Goal: Book appointment/travel/reservation

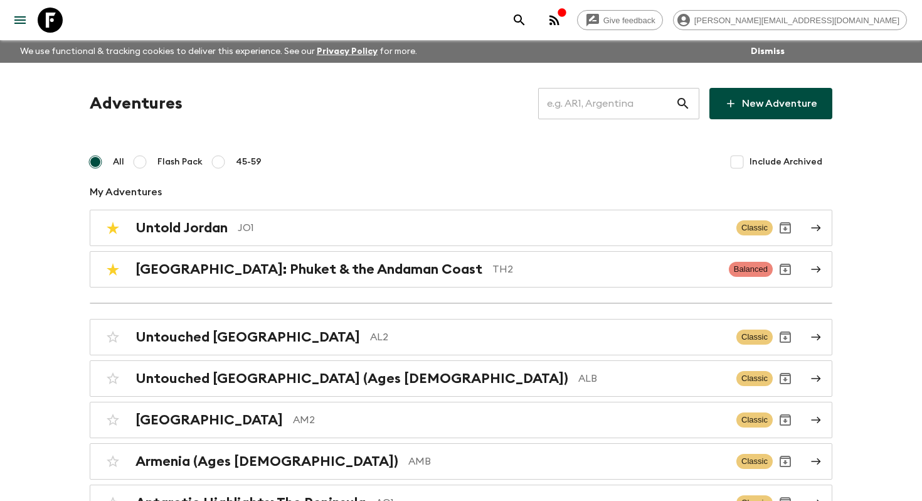
scroll to position [3191, 0]
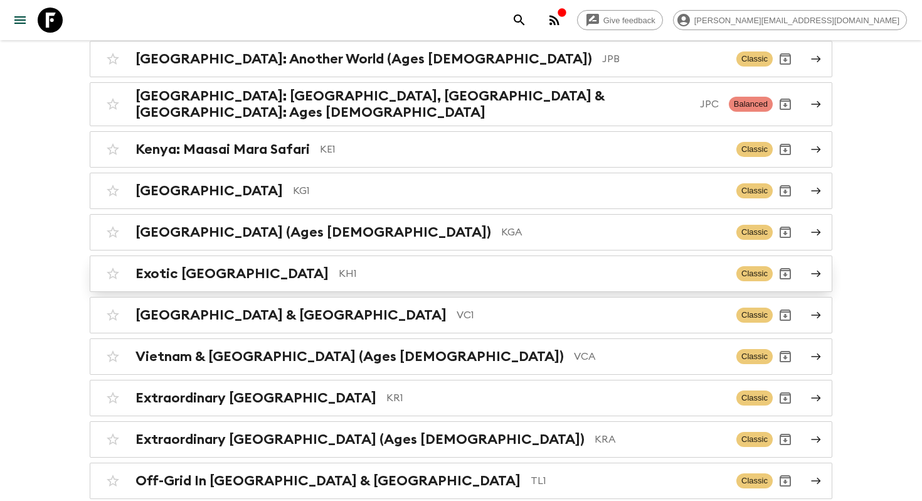
click at [339, 266] on p "KH1" at bounding box center [533, 273] width 388 height 15
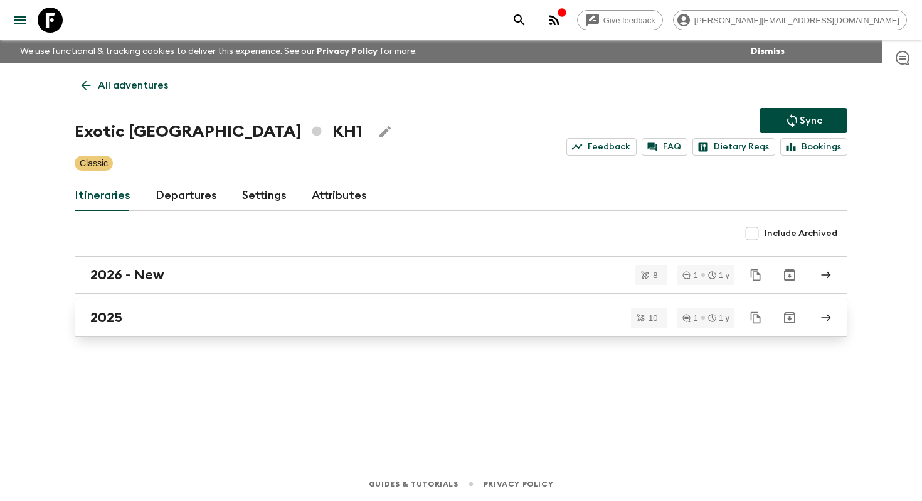
click at [239, 314] on div "2025" at bounding box center [449, 317] width 718 height 16
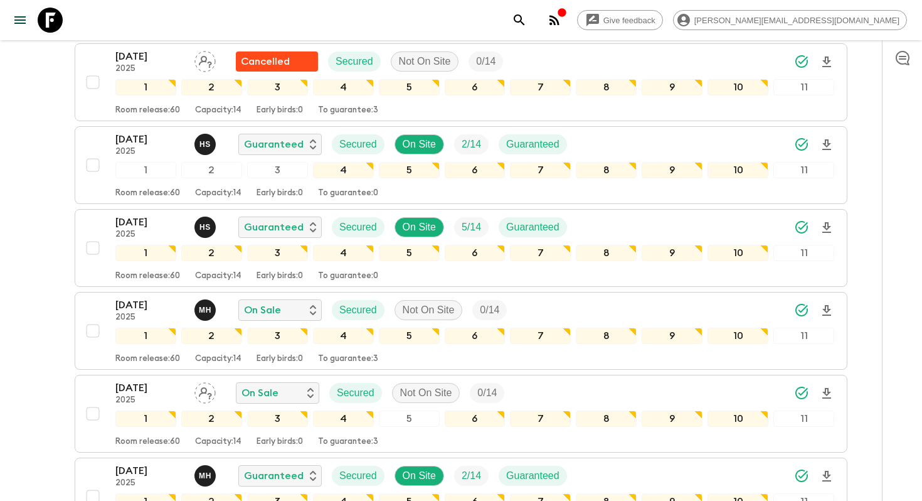
scroll to position [704, 0]
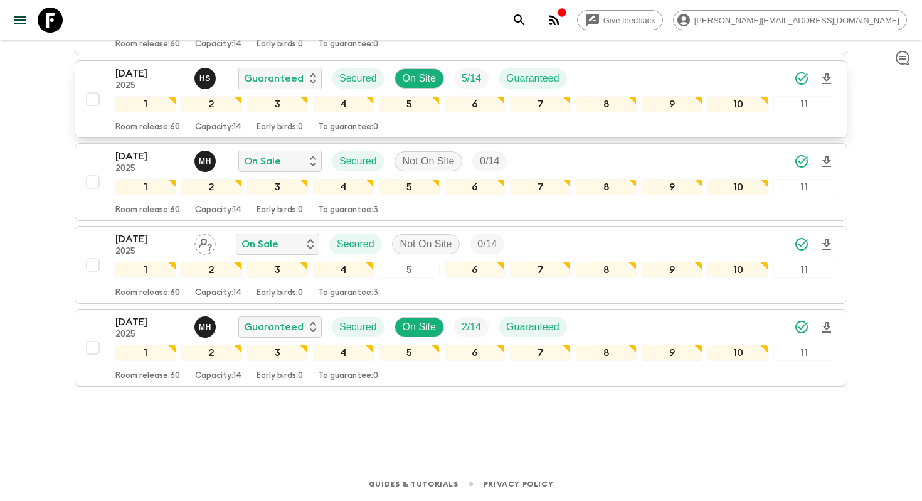
click at [161, 70] on p "[DATE]" at bounding box center [149, 73] width 69 height 15
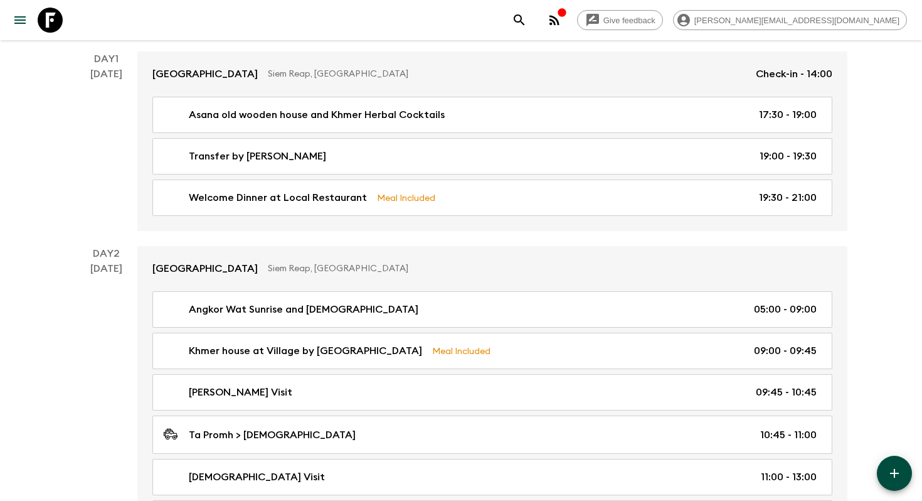
scroll to position [229, 0]
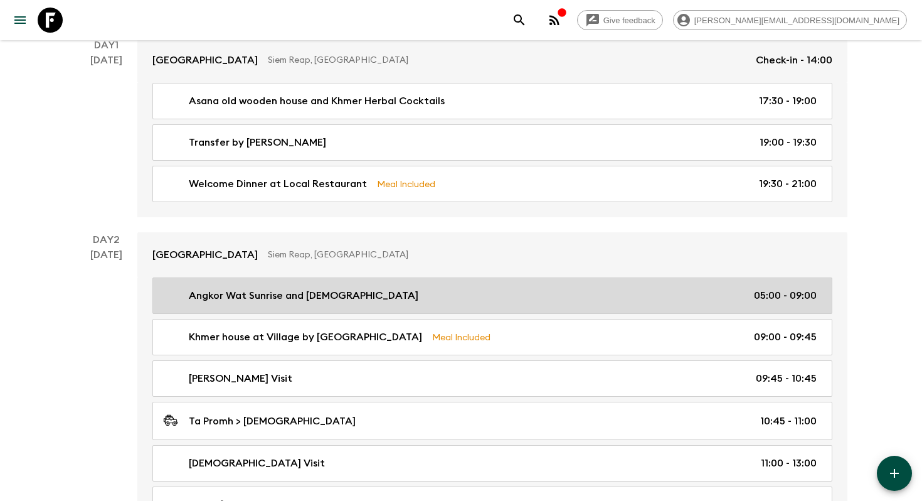
click at [353, 291] on div "Angkor Wat Sunrise and Temples 05:00 - 09:00" at bounding box center [490, 295] width 654 height 15
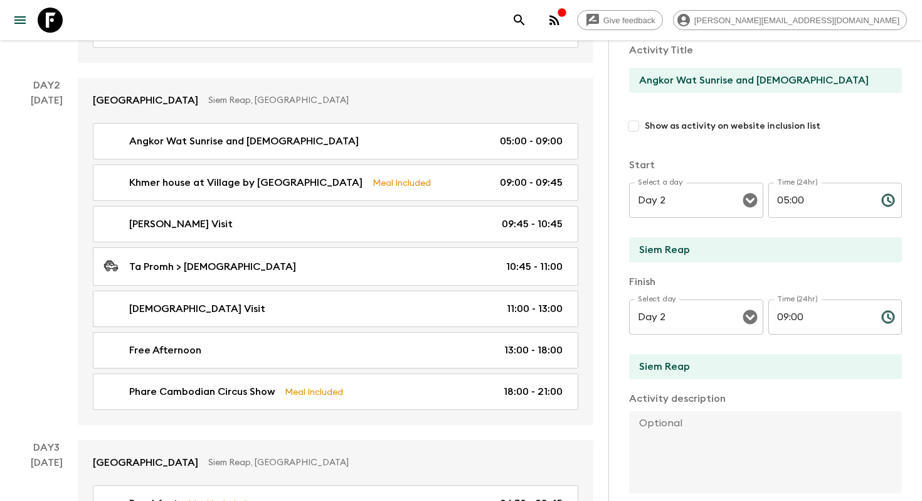
scroll to position [94, 0]
